Goal: Check status: Check status

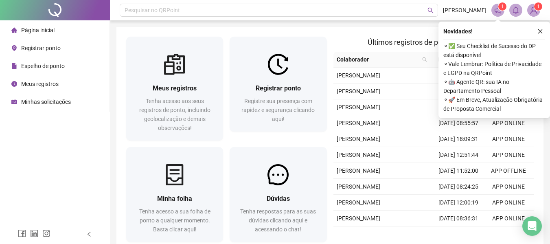
click at [61, 63] on span "Espelho de ponto" at bounding box center [43, 66] width 44 height 7
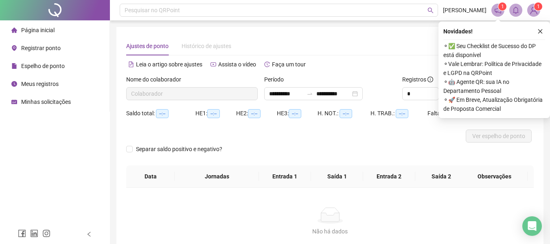
type input "**********"
click at [543, 32] on button "button" at bounding box center [540, 31] width 10 height 10
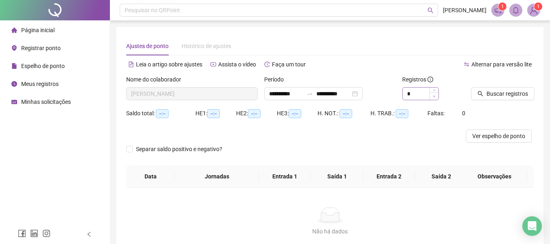
click at [432, 92] on span "Decrease Value" at bounding box center [433, 95] width 9 height 7
click at [495, 93] on span "Buscar registros" at bounding box center [506, 93] width 41 height 9
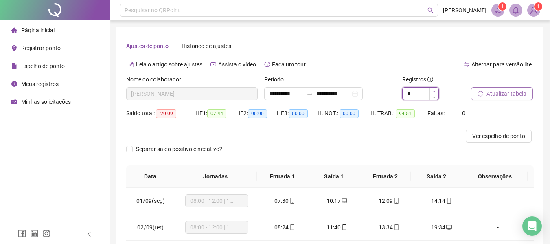
click at [434, 91] on icon "up" at bounding box center [433, 91] width 2 height 2
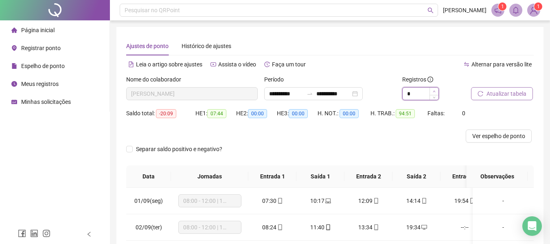
click at [434, 91] on icon "up" at bounding box center [433, 91] width 2 height 2
type input "*"
click at [44, 101] on span "Minhas solicitações" at bounding box center [46, 101] width 50 height 7
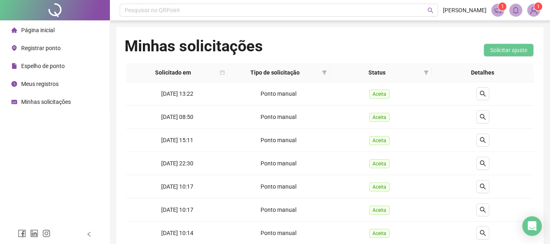
click at [44, 63] on span "Espelho de ponto" at bounding box center [43, 66] width 44 height 7
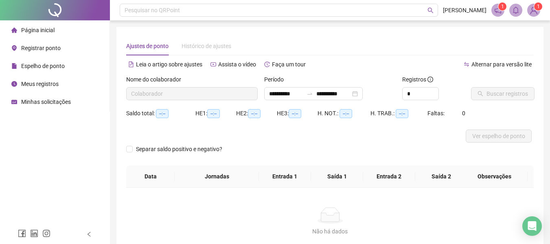
type input "**********"
click at [433, 93] on span "Increase Value" at bounding box center [433, 90] width 9 height 7
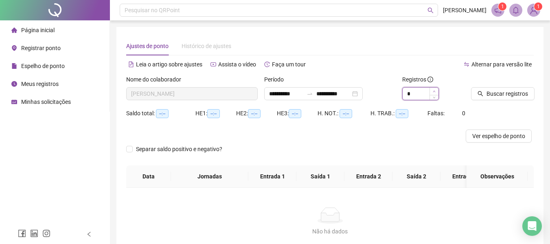
type input "*"
click at [433, 93] on span "Increase Value" at bounding box center [433, 90] width 9 height 7
click at [482, 90] on button "Buscar registros" at bounding box center [502, 93] width 63 height 13
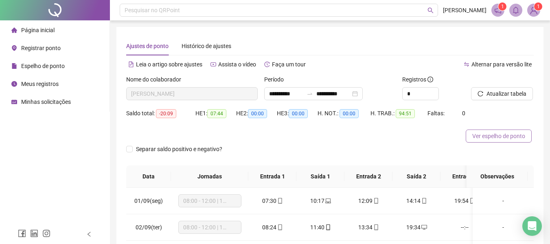
click at [486, 135] on span "Ver espelho de ponto" at bounding box center [498, 135] width 53 height 9
click at [53, 47] on span "Registrar ponto" at bounding box center [40, 48] width 39 height 7
